Goal: Book appointment/travel/reservation

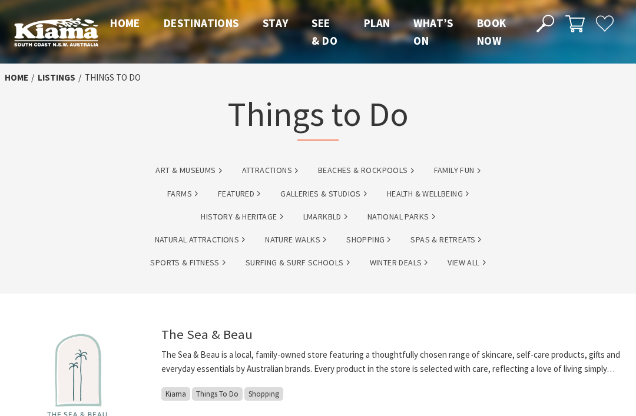
click at [350, 173] on link "Beaches & Rockpools" at bounding box center [366, 171] width 96 height 14
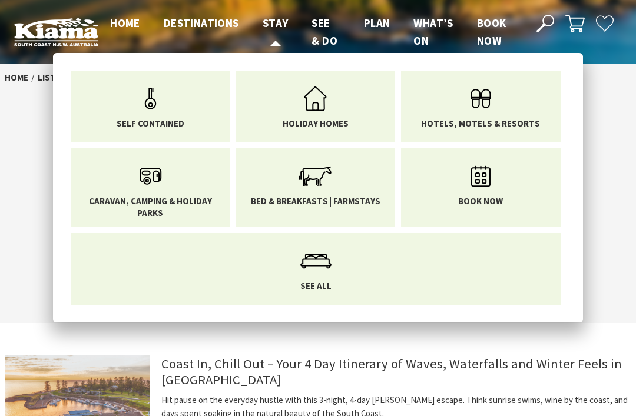
click at [283, 25] on span "Stay" at bounding box center [276, 23] width 26 height 14
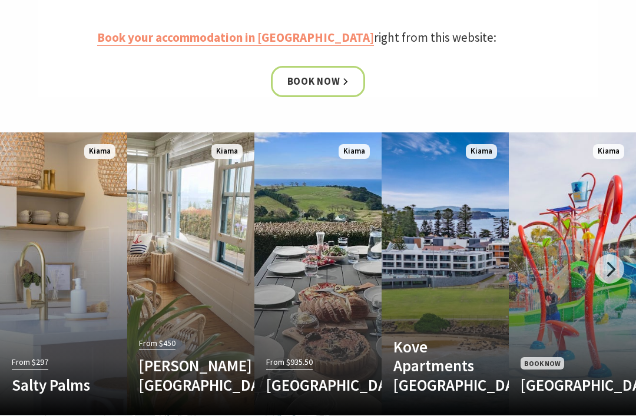
scroll to position [556, 0]
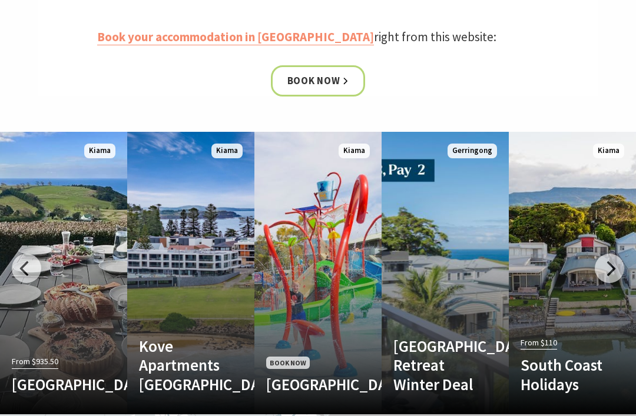
click at [608, 266] on div at bounding box center [609, 268] width 29 height 29
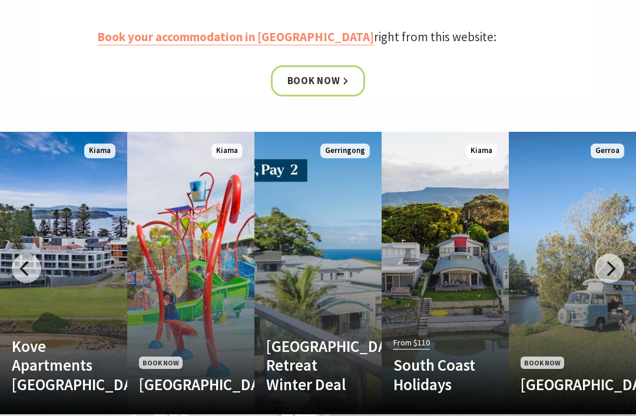
click at [619, 268] on div at bounding box center [609, 268] width 29 height 29
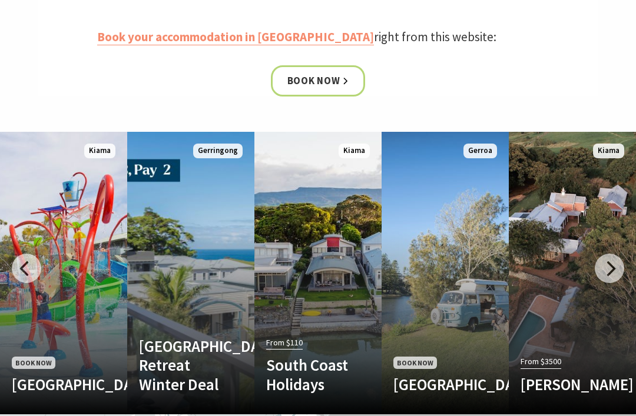
click at [615, 268] on div at bounding box center [609, 268] width 29 height 29
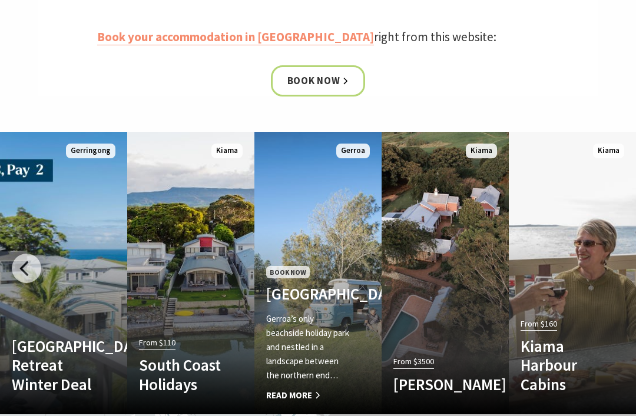
click at [333, 351] on p "Gerroa’s only beachside holiday park and nestled in a landscape between the nor…" at bounding box center [308, 347] width 85 height 71
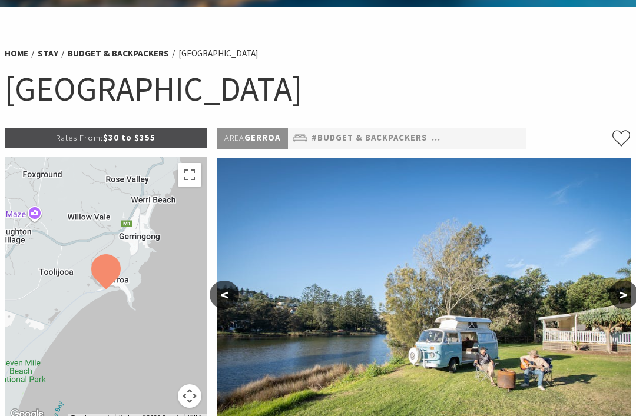
select select "3"
select select "2"
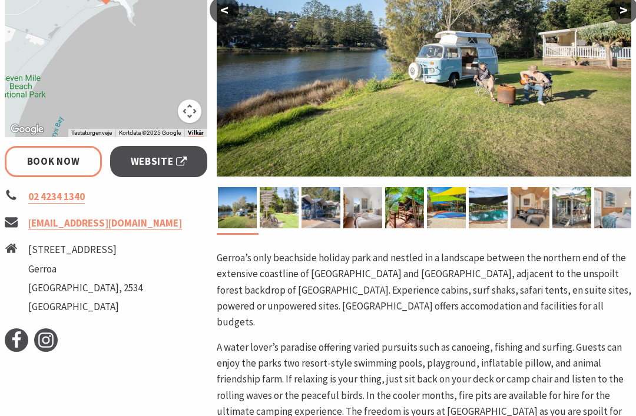
scroll to position [343, 0]
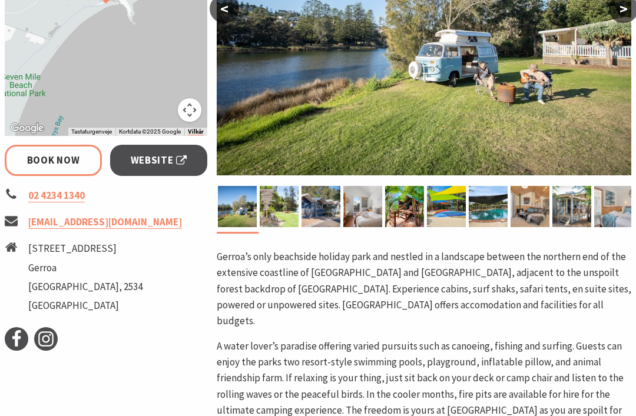
click at [180, 161] on span "Website" at bounding box center [159, 160] width 57 height 16
select select "3"
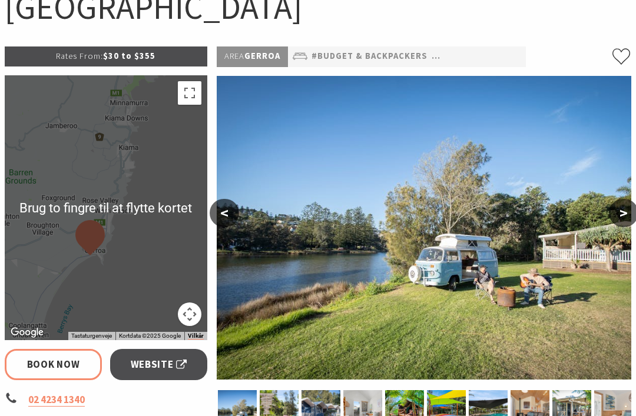
scroll to position [137, 0]
